Goal: Task Accomplishment & Management: Complete application form

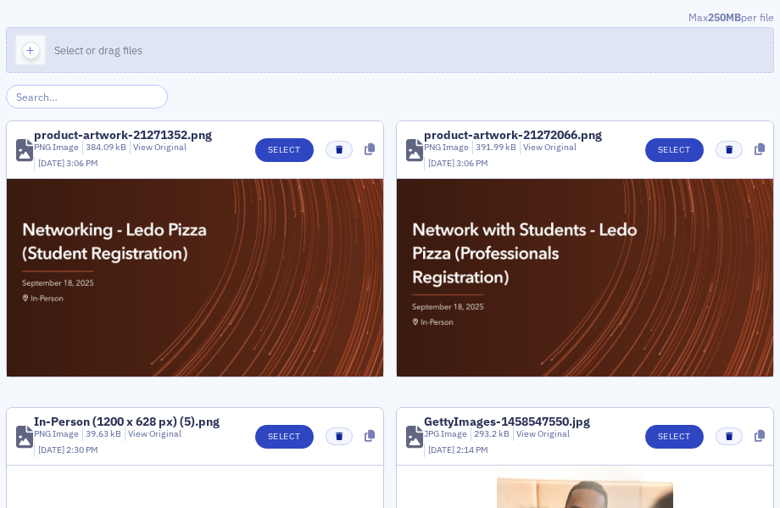
click at [263, 54] on button "Select or drag files" at bounding box center [390, 50] width 768 height 46
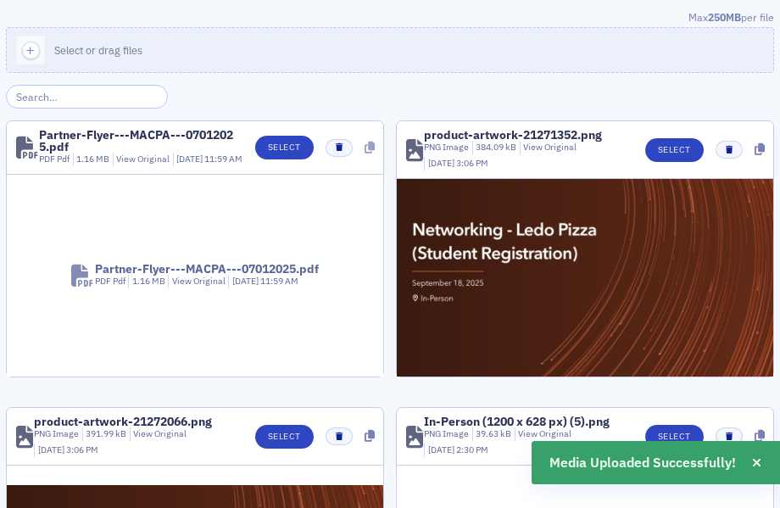
click at [371, 152] on icon at bounding box center [370, 148] width 10 height 12
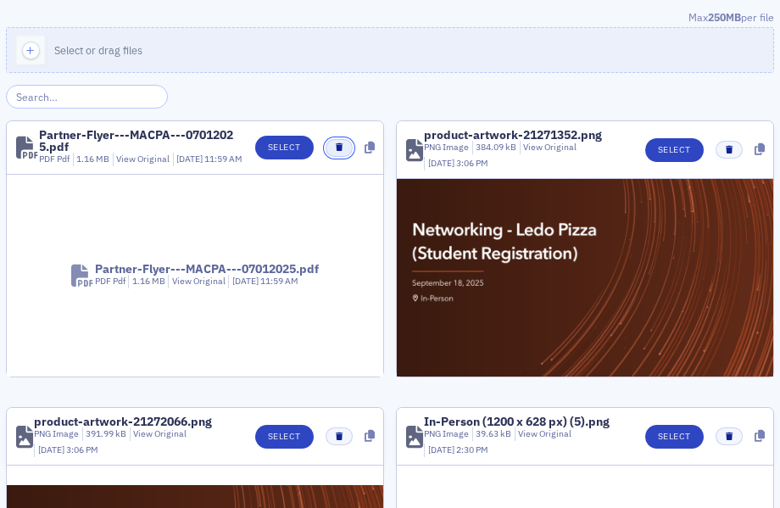
click at [336, 151] on button "button" at bounding box center [339, 148] width 26 height 18
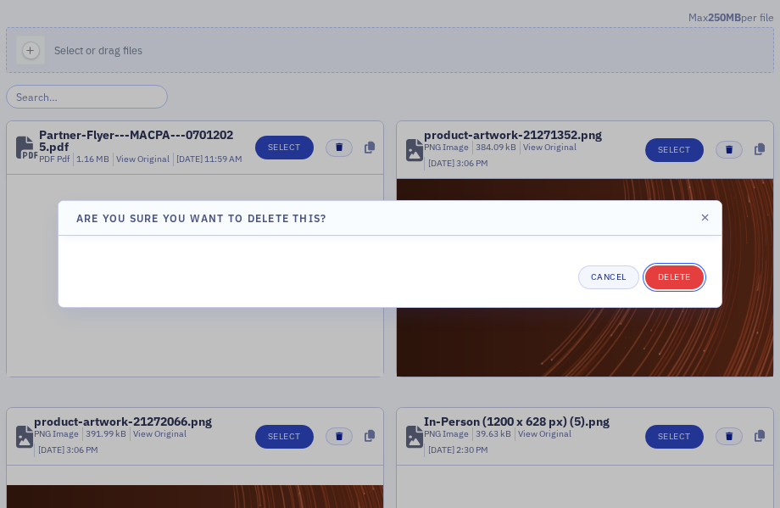
click at [669, 285] on button "Delete" at bounding box center [674, 277] width 59 height 24
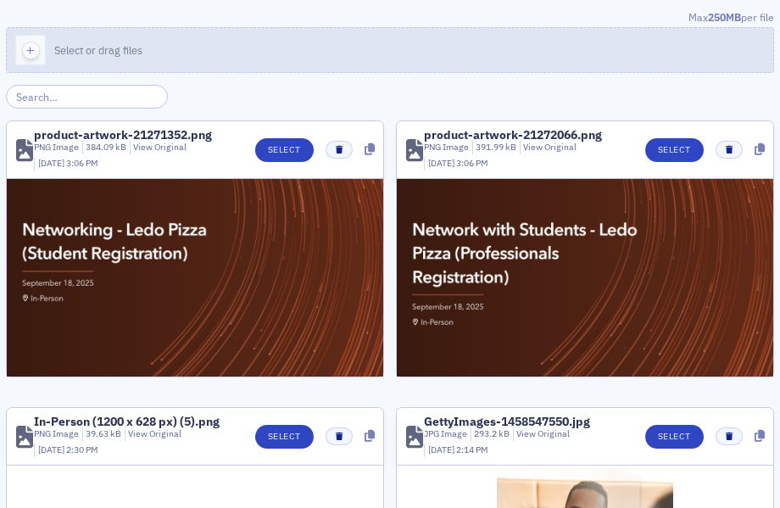
click at [532, 36] on button "Select or drag files" at bounding box center [390, 50] width 768 height 46
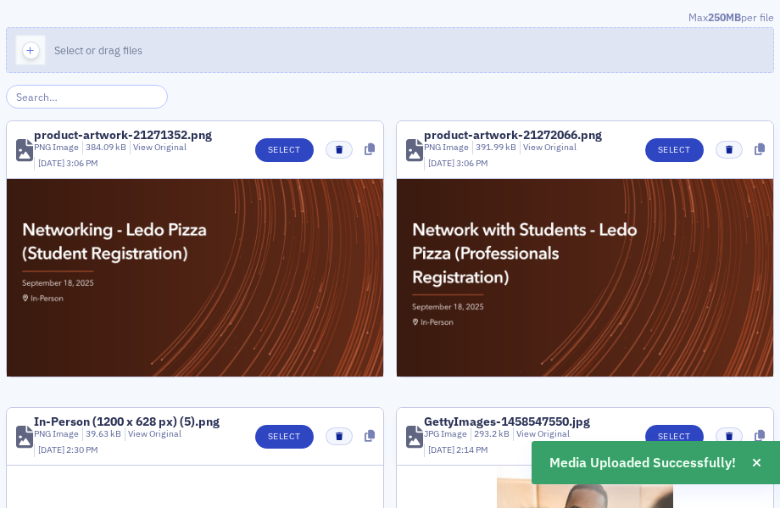
click at [428, 53] on button "Select or drag files" at bounding box center [390, 50] width 768 height 46
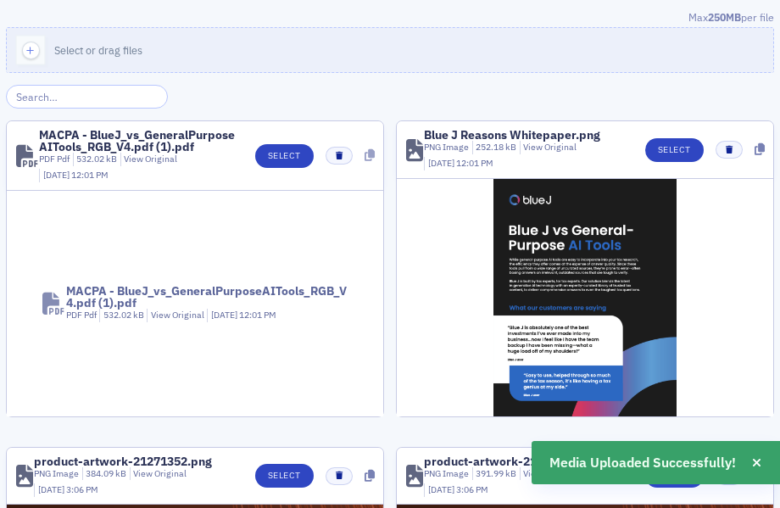
click at [372, 151] on icon at bounding box center [370, 155] width 10 height 12
click at [686, 147] on button "Select" at bounding box center [674, 150] width 59 height 24
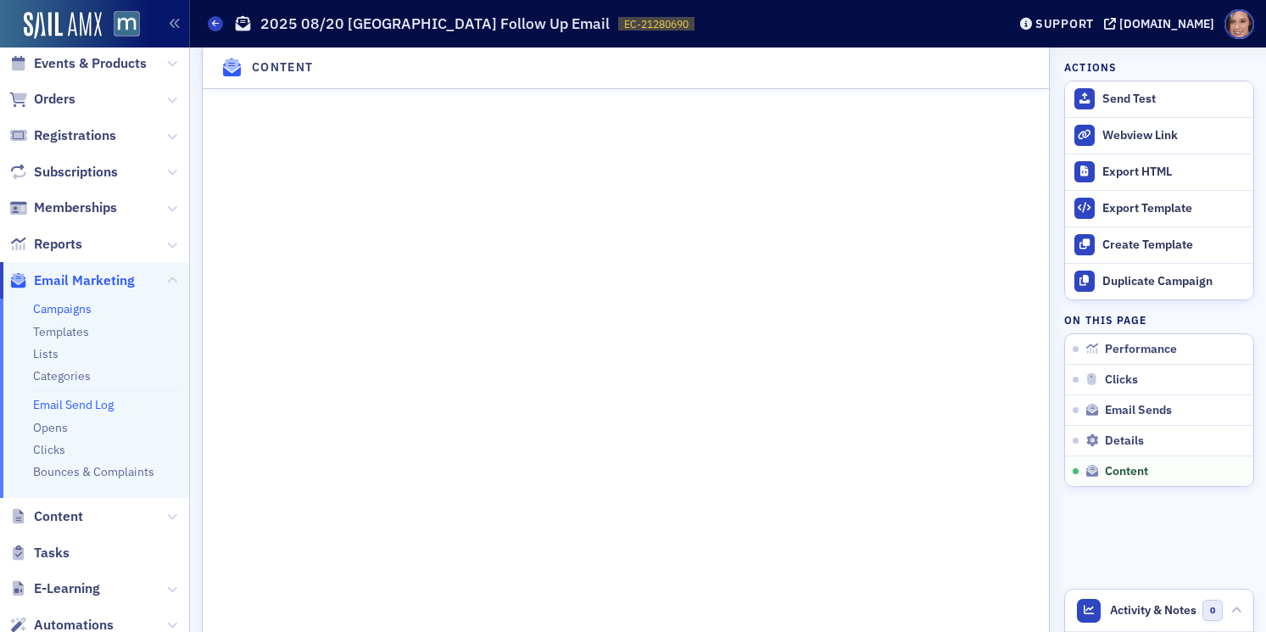
scroll to position [87, 0]
click at [171, 520] on icon at bounding box center [172, 515] width 10 height 10
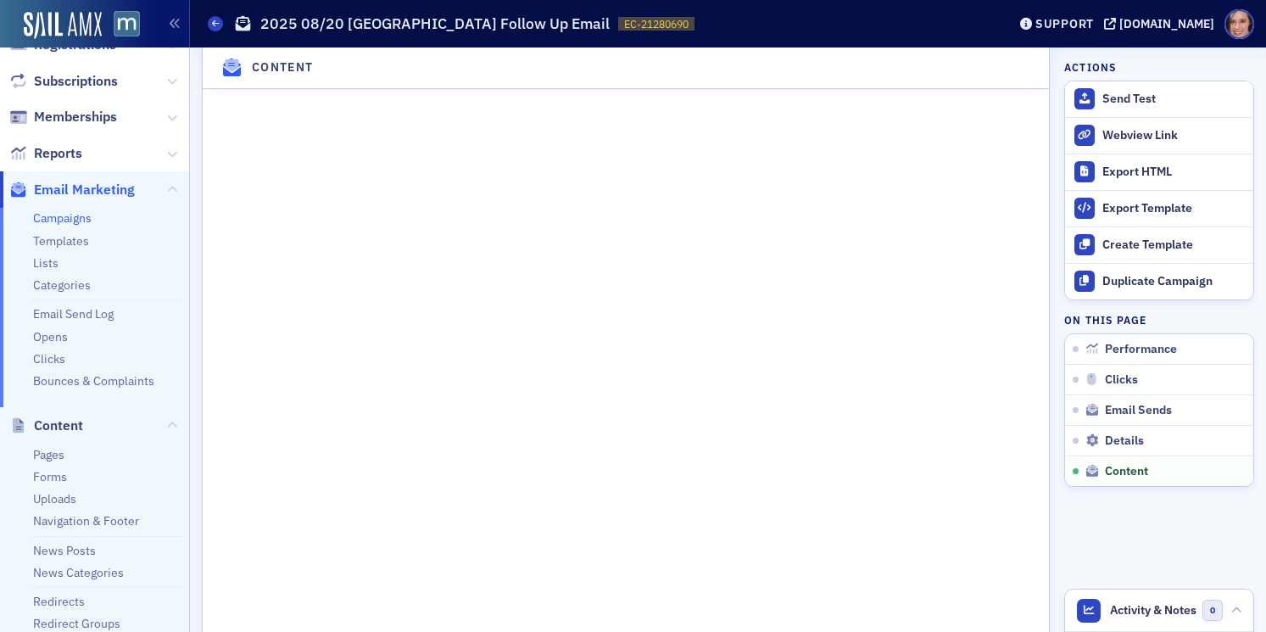
scroll to position [240, 0]
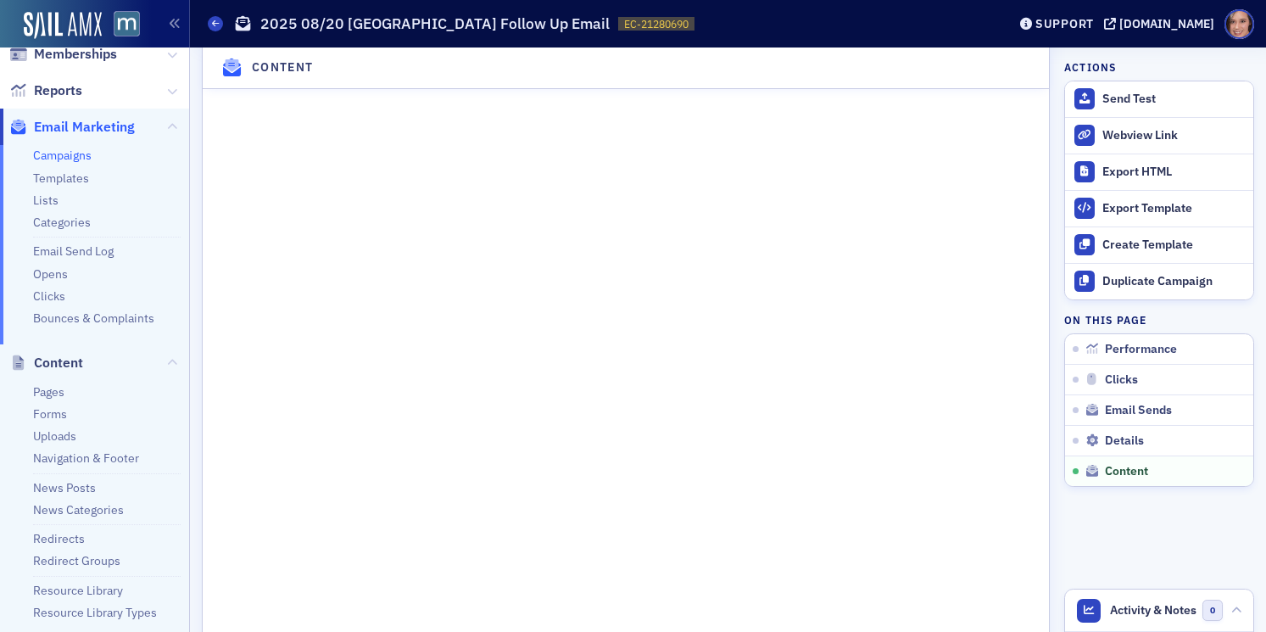
click at [77, 529] on li "Redirects" at bounding box center [107, 535] width 148 height 23
click at [77, 531] on link "Redirects" at bounding box center [59, 538] width 52 height 15
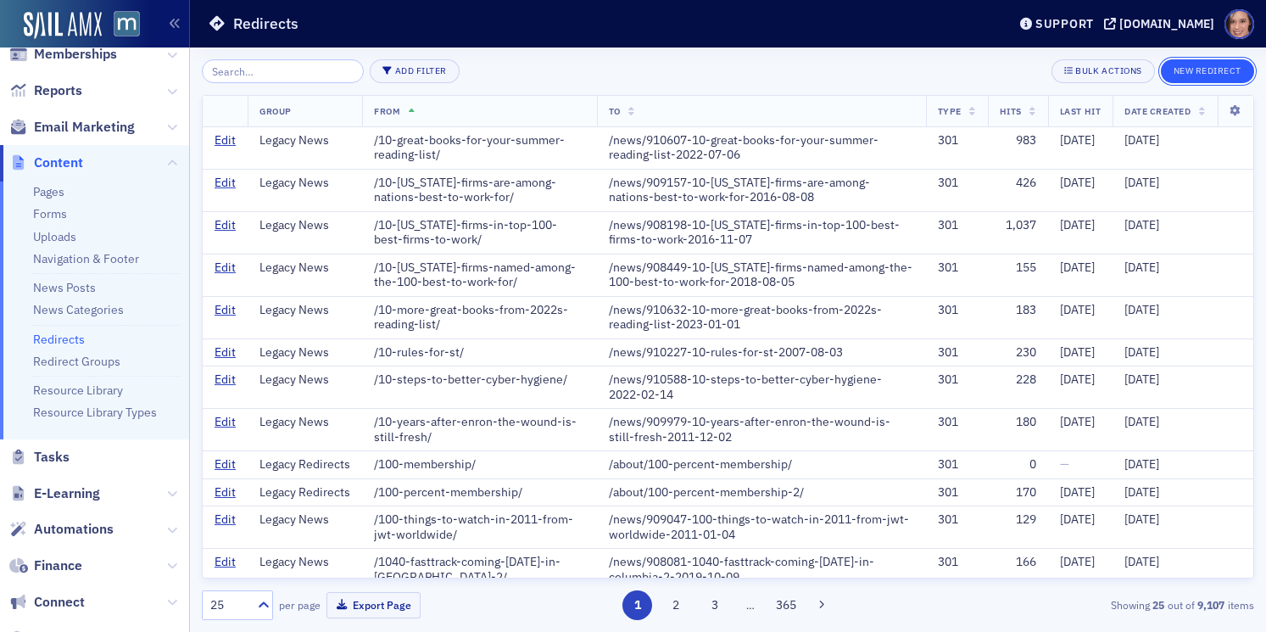
click at [1181, 69] on button "New Redirect" at bounding box center [1207, 71] width 93 height 24
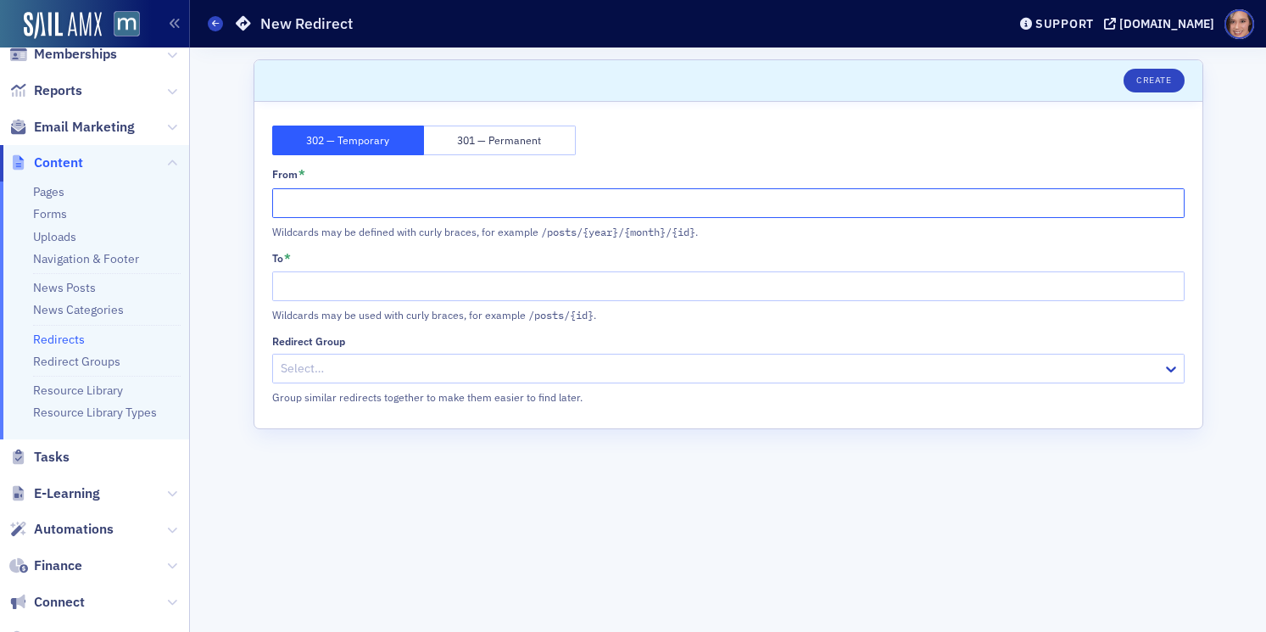
click at [420, 205] on input "From *" at bounding box center [728, 203] width 912 height 30
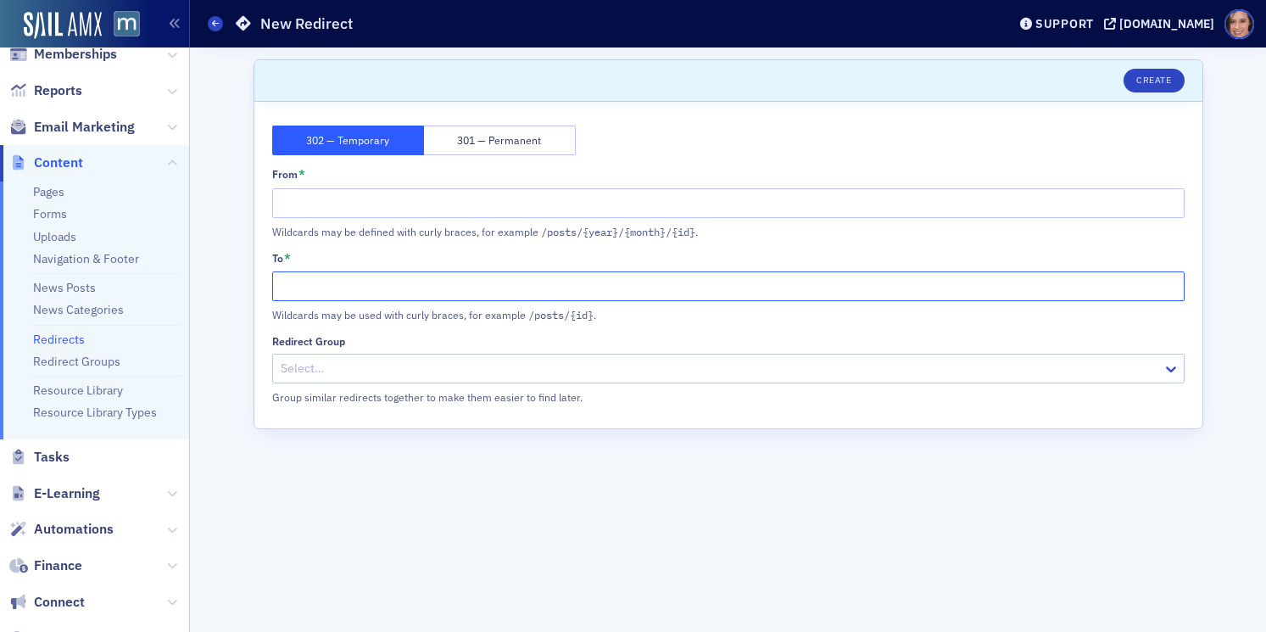
click at [412, 283] on input "To *" at bounding box center [728, 286] width 912 height 30
paste input "https://macpa.org/partners/blue-j#resources"
drag, startPoint x: 376, startPoint y: 288, endPoint x: 164, endPoint y: 283, distance: 212.9
click at [164, 283] on div "Users Organizations Events & Products Orders Registrations Subscriptions Member…" at bounding box center [633, 316] width 1266 height 632
type input "/partners/blue-j#resources"
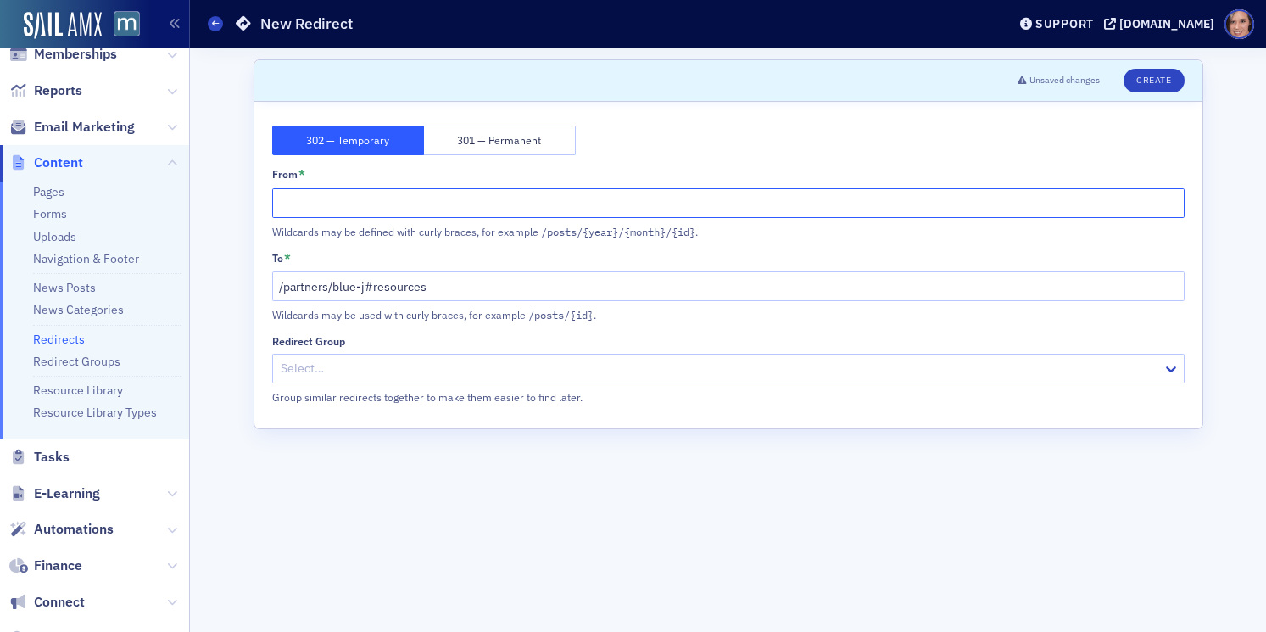
click at [344, 203] on input "From *" at bounding box center [728, 203] width 912 height 30
type input "/blue-j-resources"
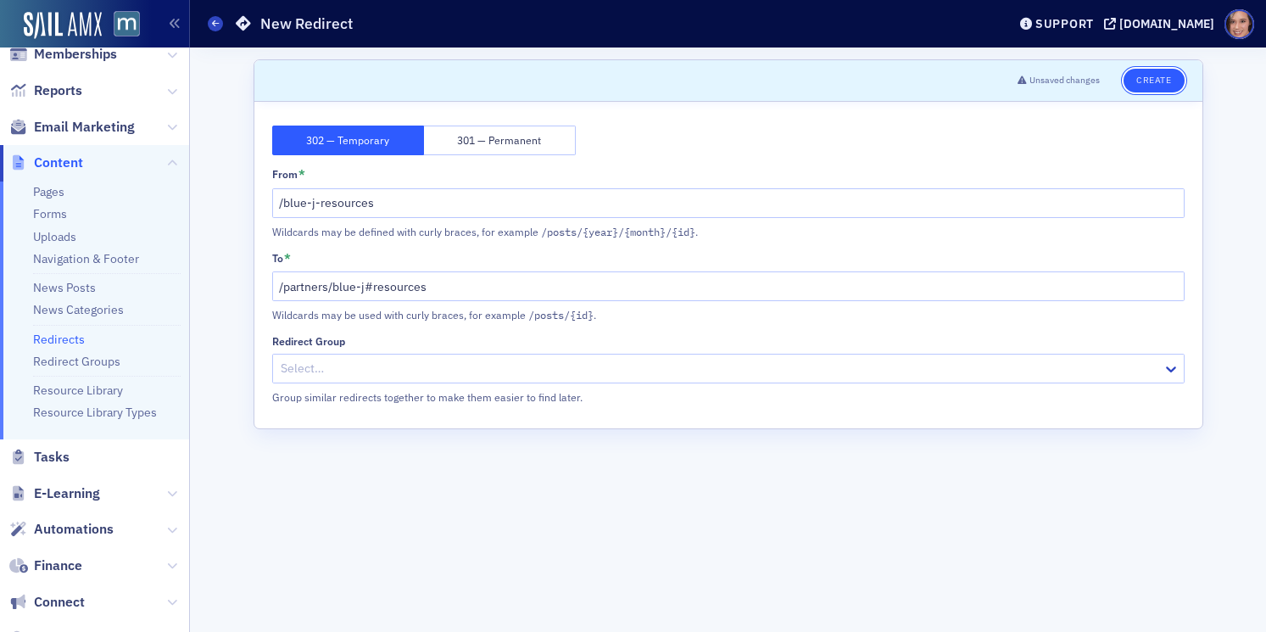
click at [1155, 83] on button "Create" at bounding box center [1153, 81] width 60 height 24
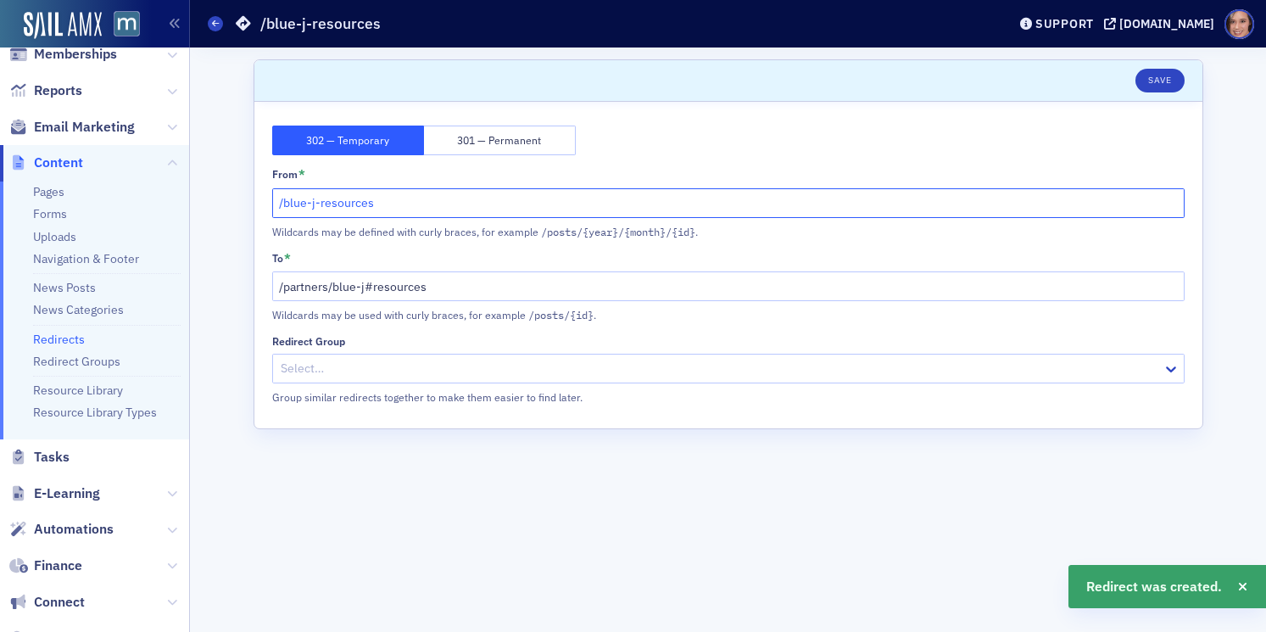
click at [386, 202] on input "/blue-j-resources" at bounding box center [728, 203] width 912 height 30
